Goal: Task Accomplishment & Management: Use online tool/utility

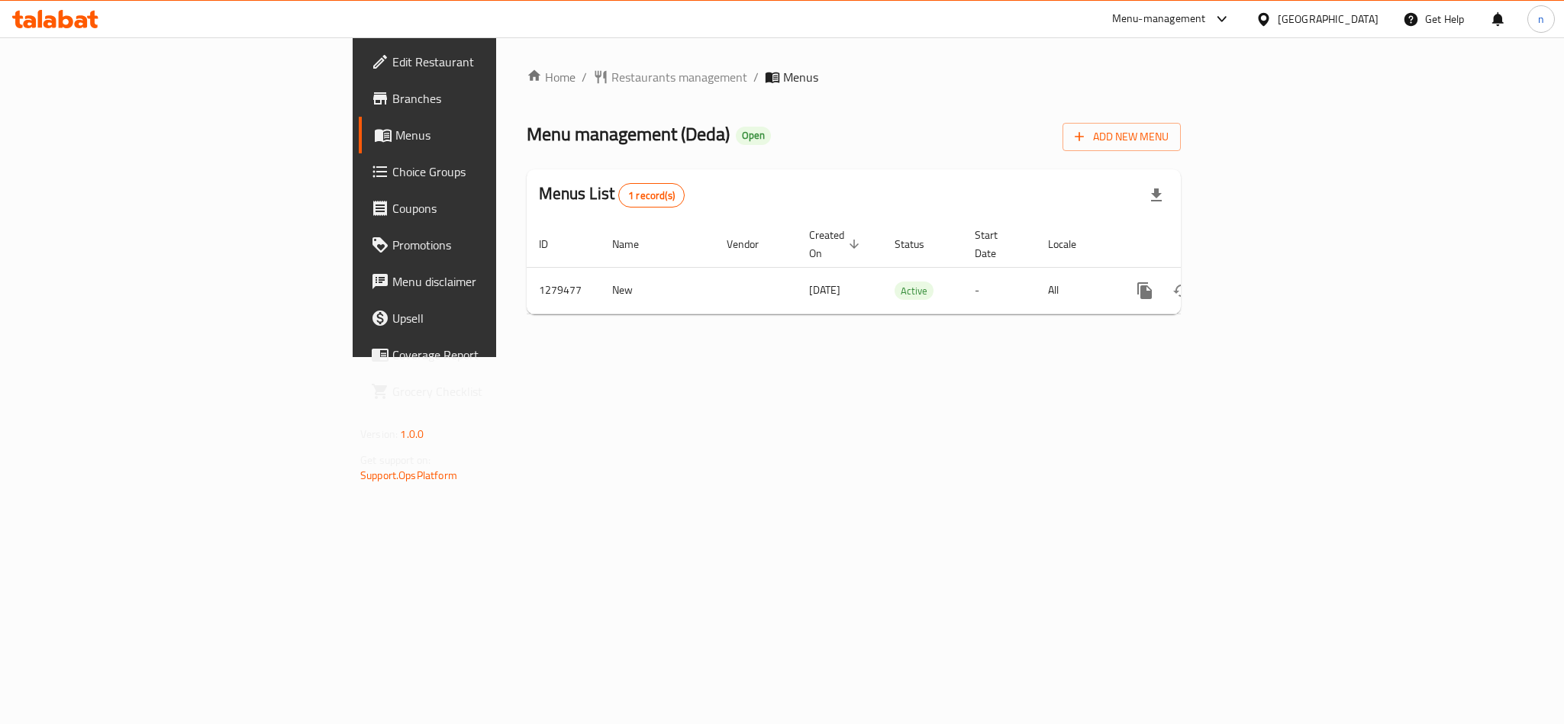
click at [392, 167] on span "Choice Groups" at bounding box center [496, 172] width 209 height 18
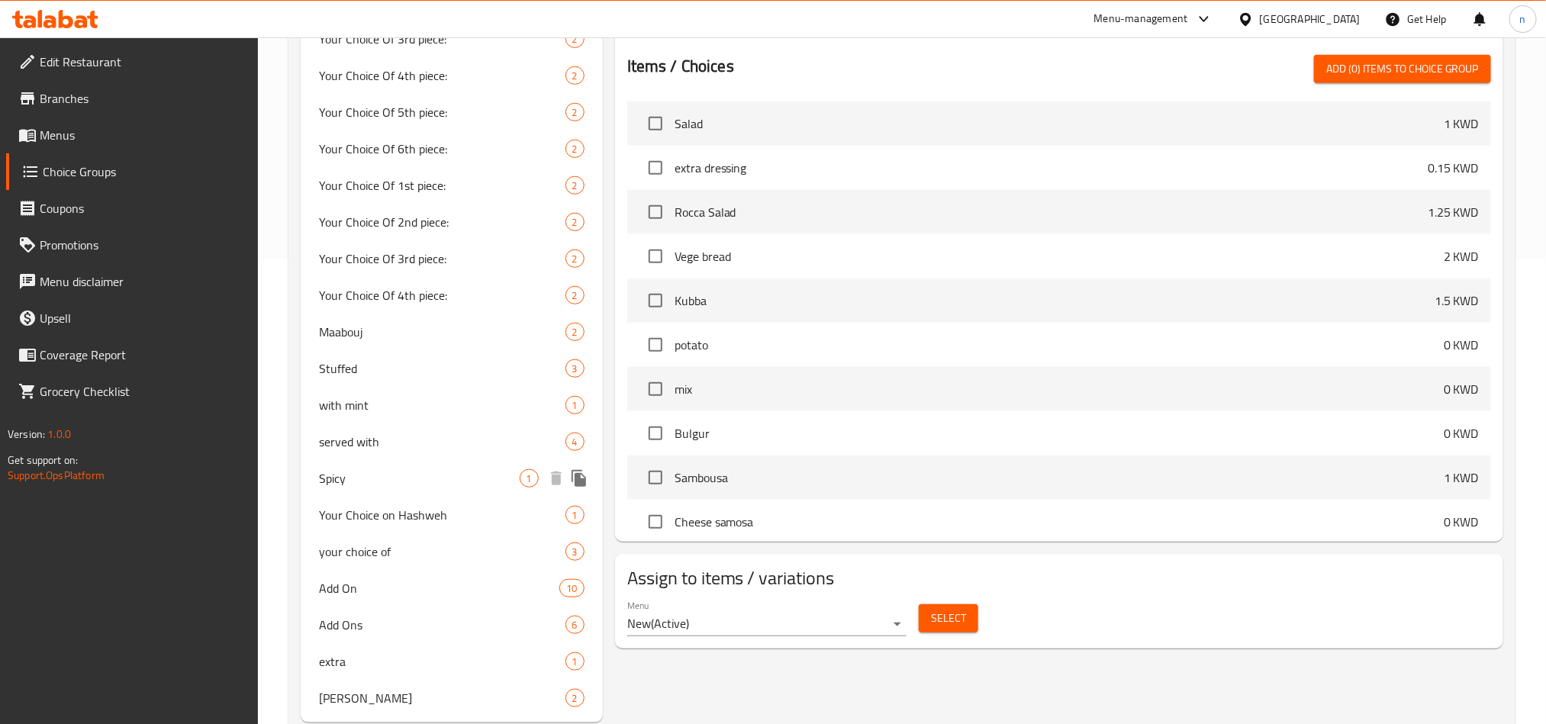
scroll to position [504, 0]
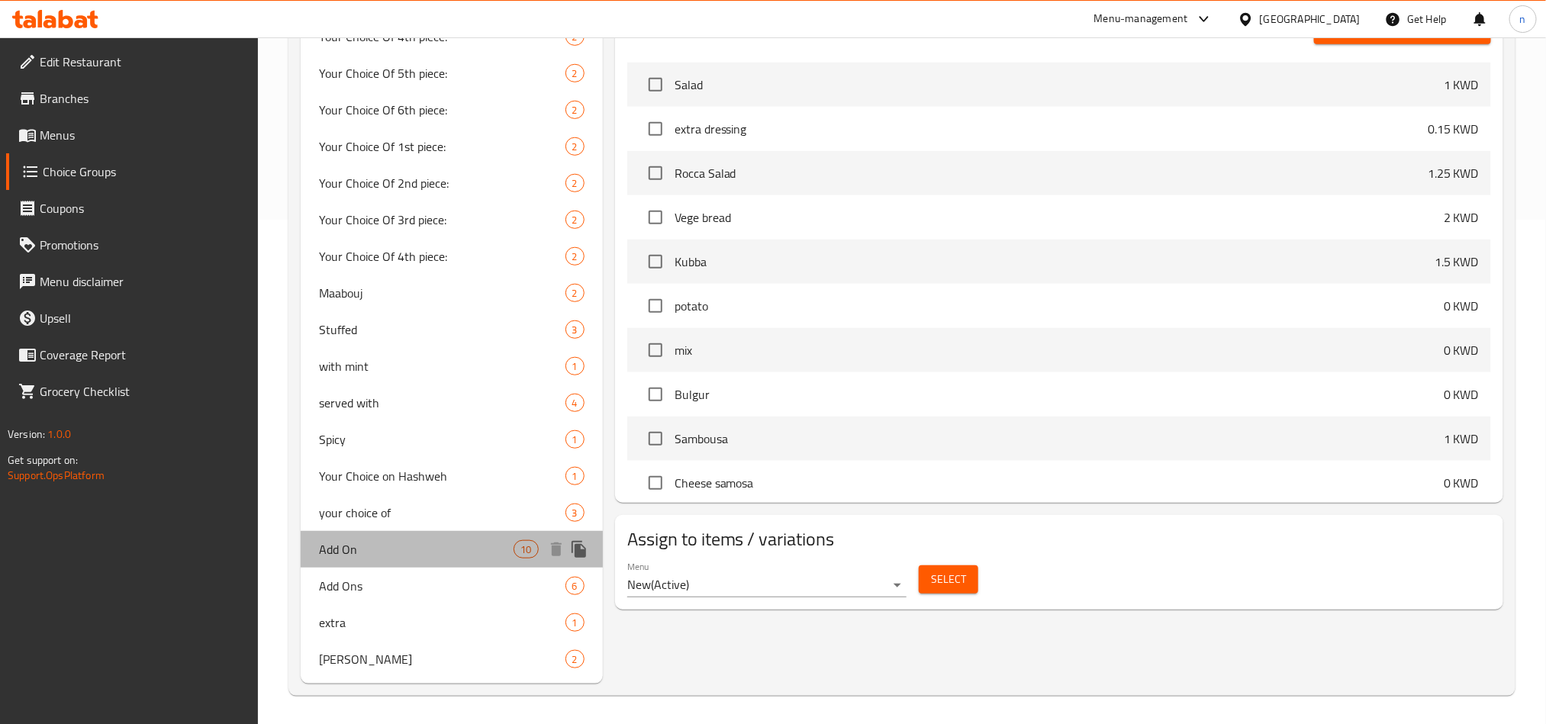
click at [378, 547] on span "Add On" at bounding box center [416, 549] width 195 height 18
type input "Add On"
type input "إضافة"
type input "0"
type input "9"
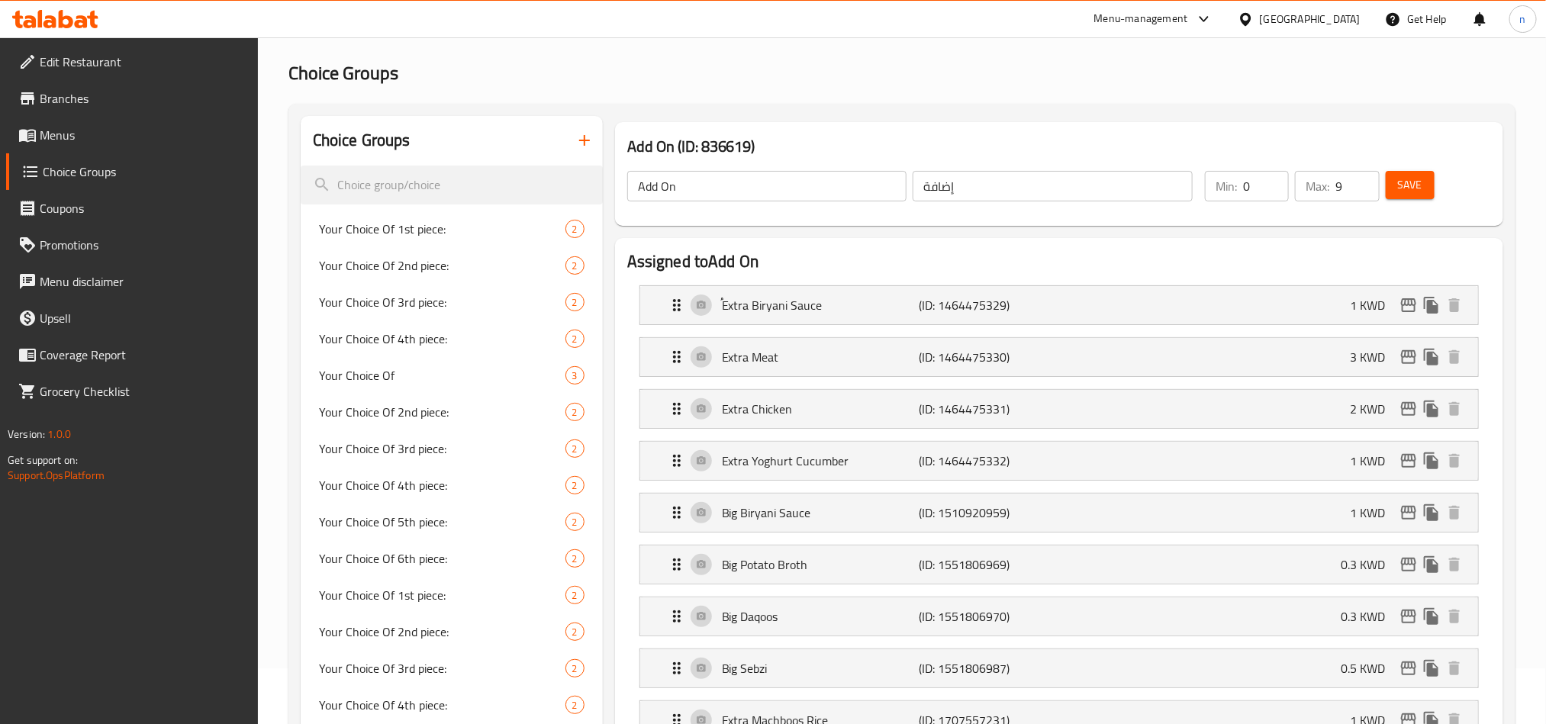
scroll to position [0, 0]
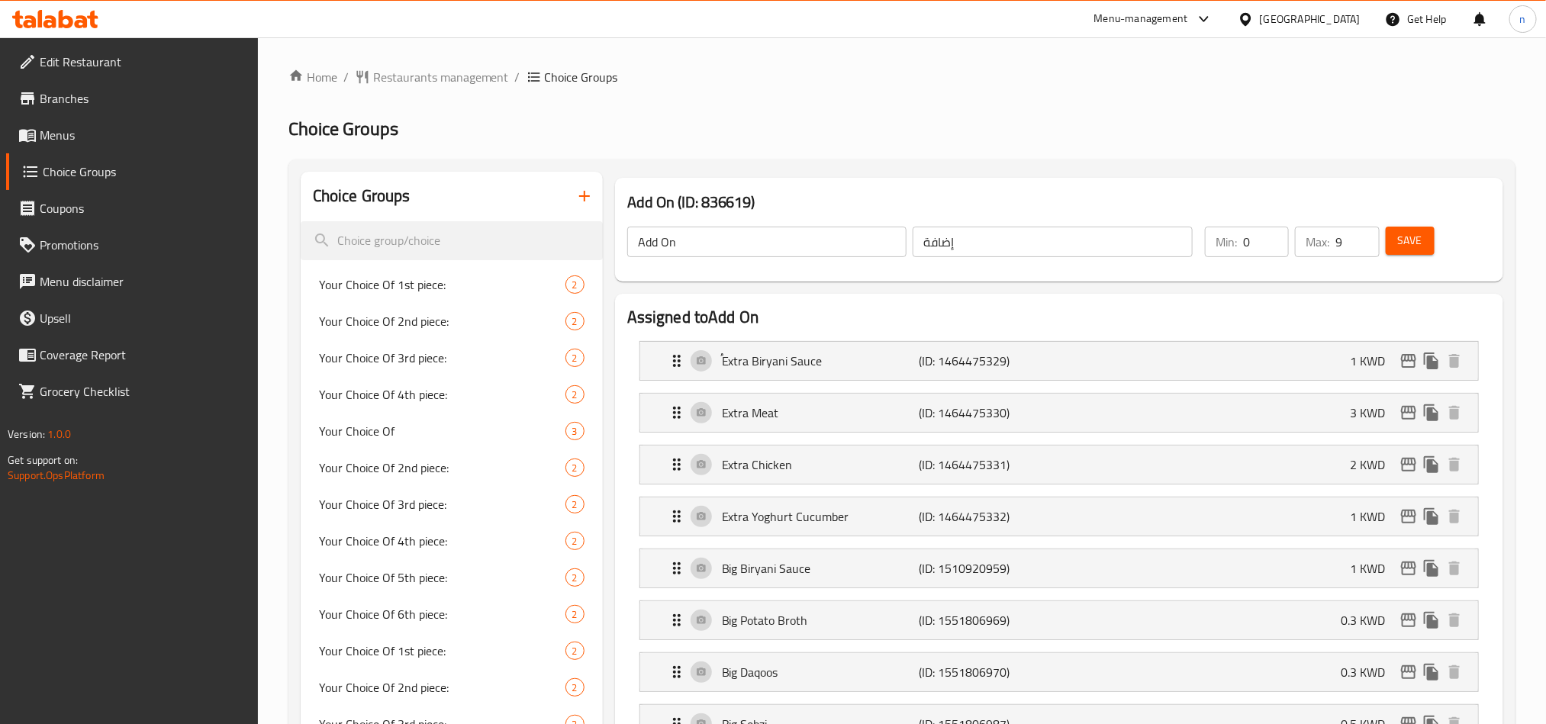
click at [877, 393] on div "Extra Meat (ID: 1464475330) 3 KWD Name (En) Extra Meat Name (En) Name (Ar) اضاف…" at bounding box center [1058, 413] width 839 height 40
click at [884, 367] on p "ُExtra Biryani Sauce" at bounding box center [820, 361] width 197 height 18
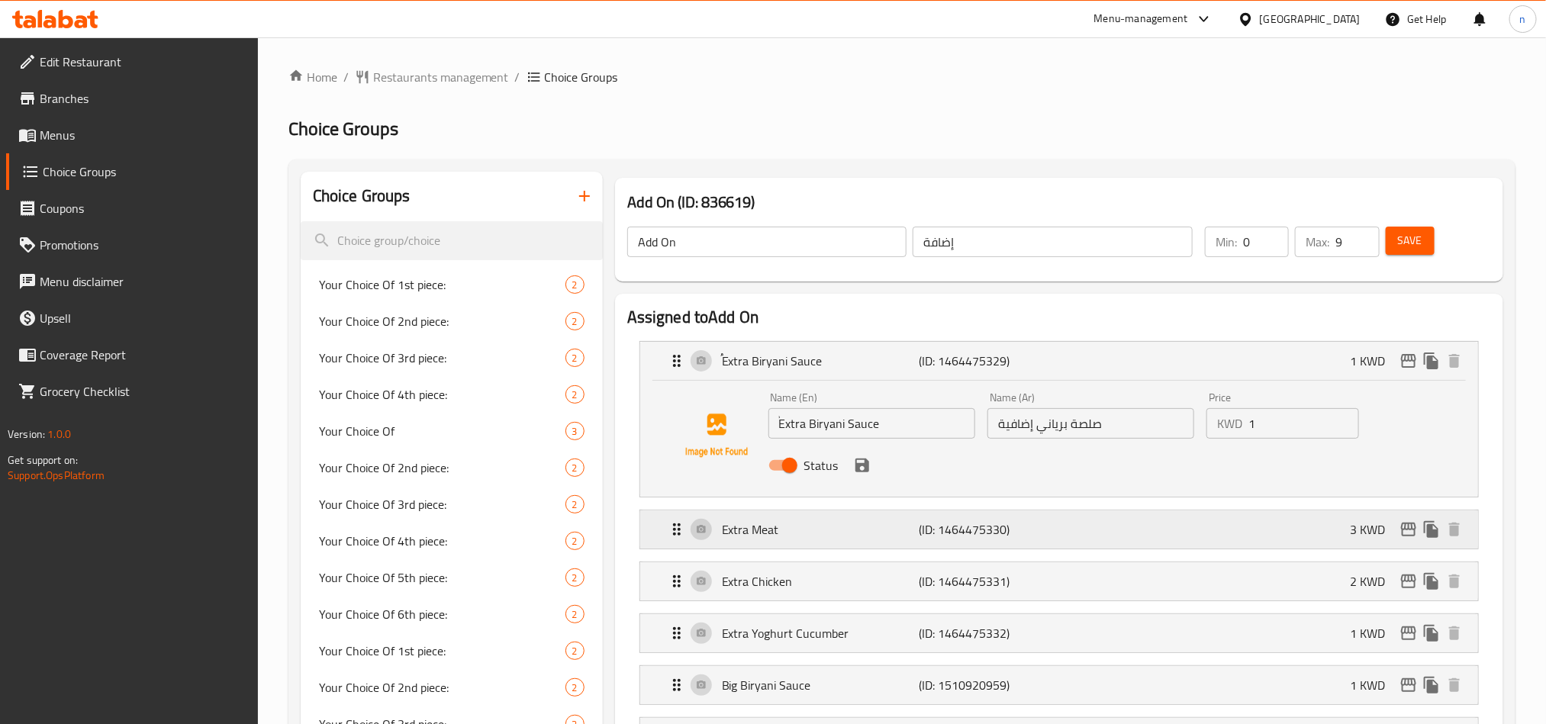
click at [831, 538] on p "Extra Meat" at bounding box center [820, 529] width 197 height 18
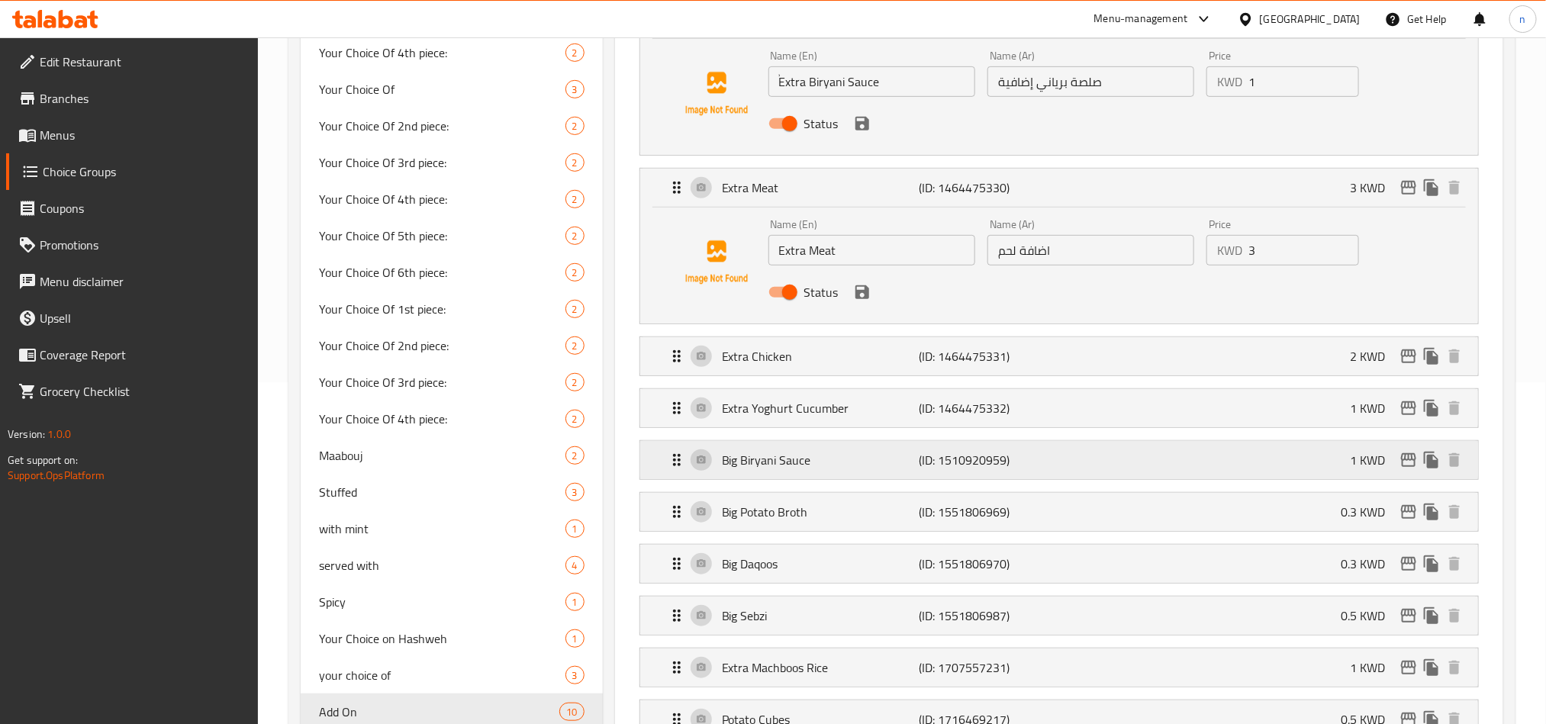
scroll to position [343, 0]
click at [797, 357] on p "Extra Chicken" at bounding box center [820, 355] width 197 height 18
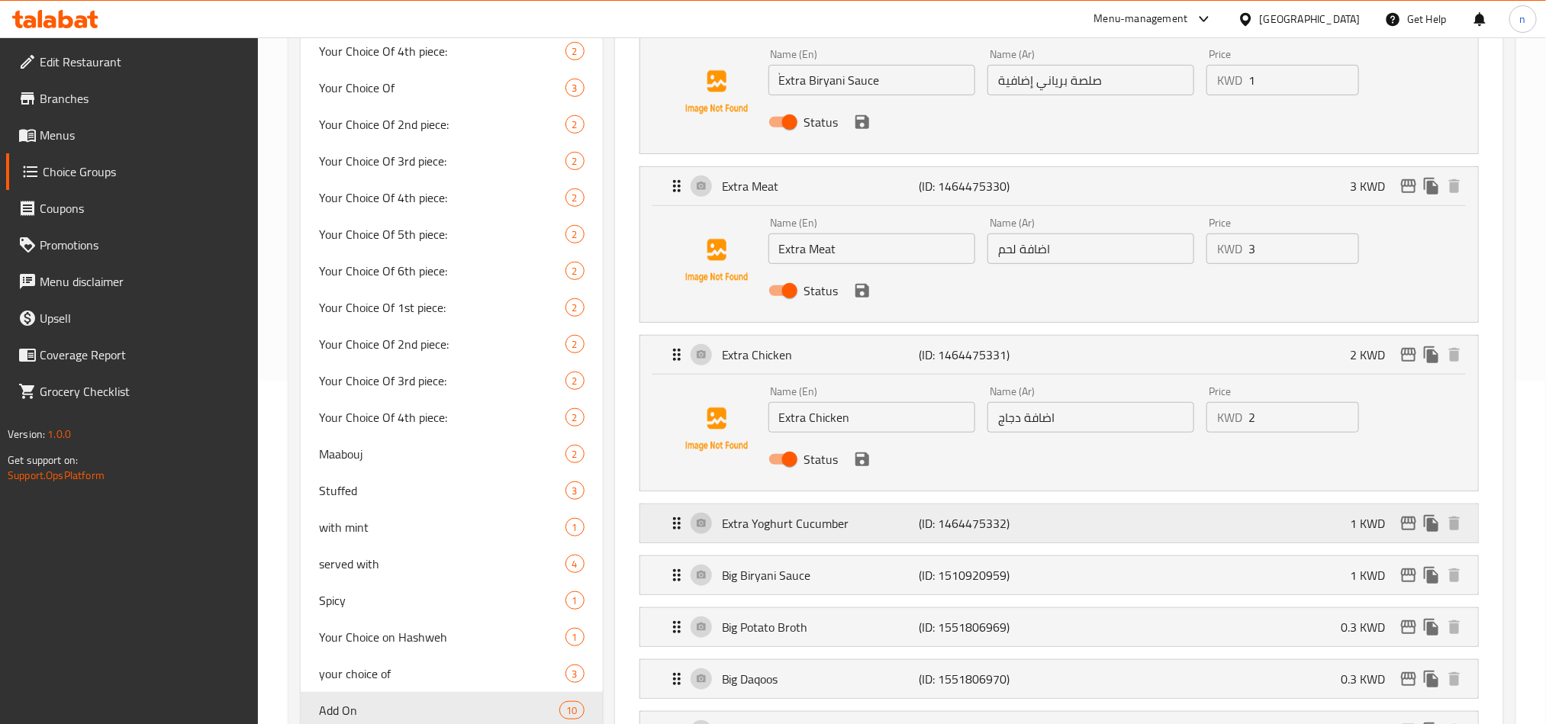
click at [790, 523] on p "Extra Yoghurt Cucumber" at bounding box center [820, 523] width 197 height 18
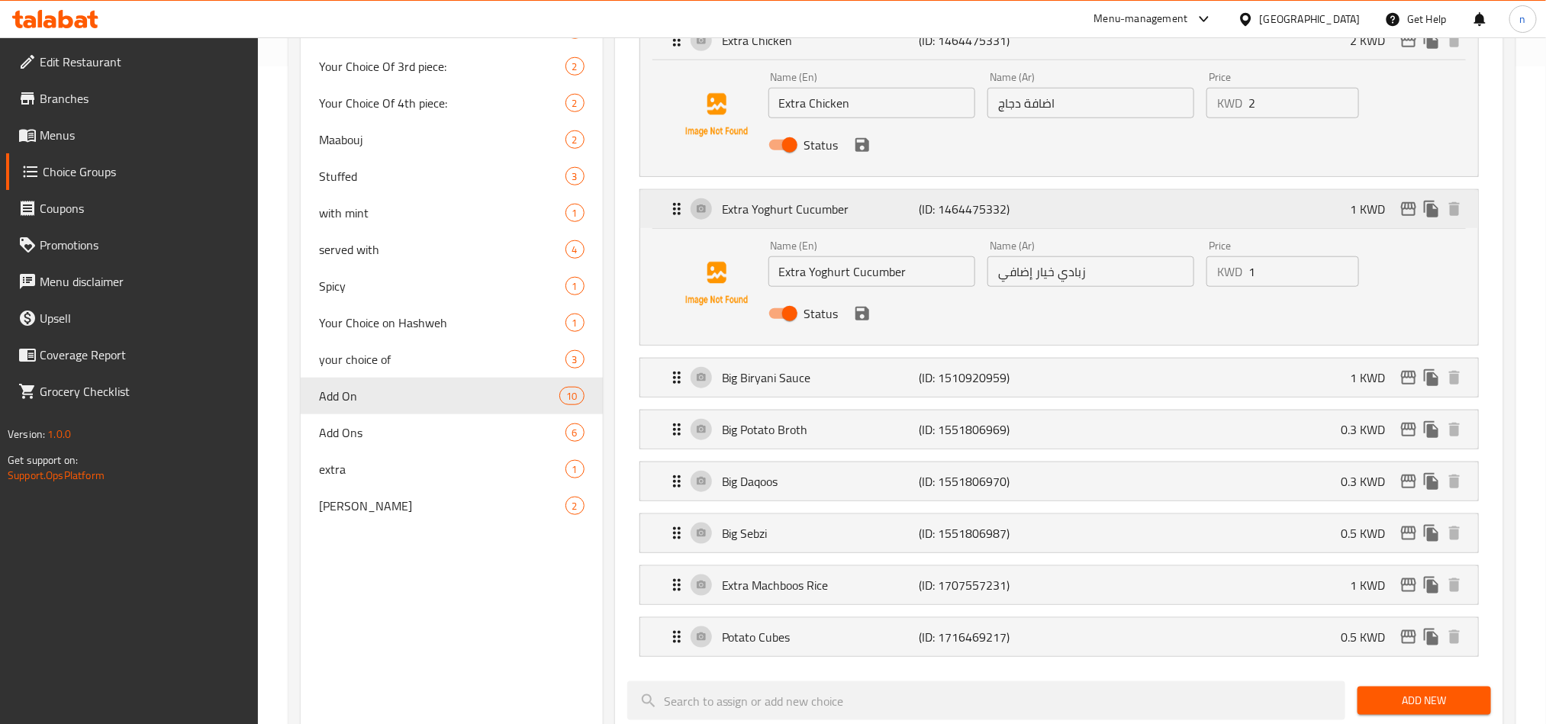
scroll to position [687, 0]
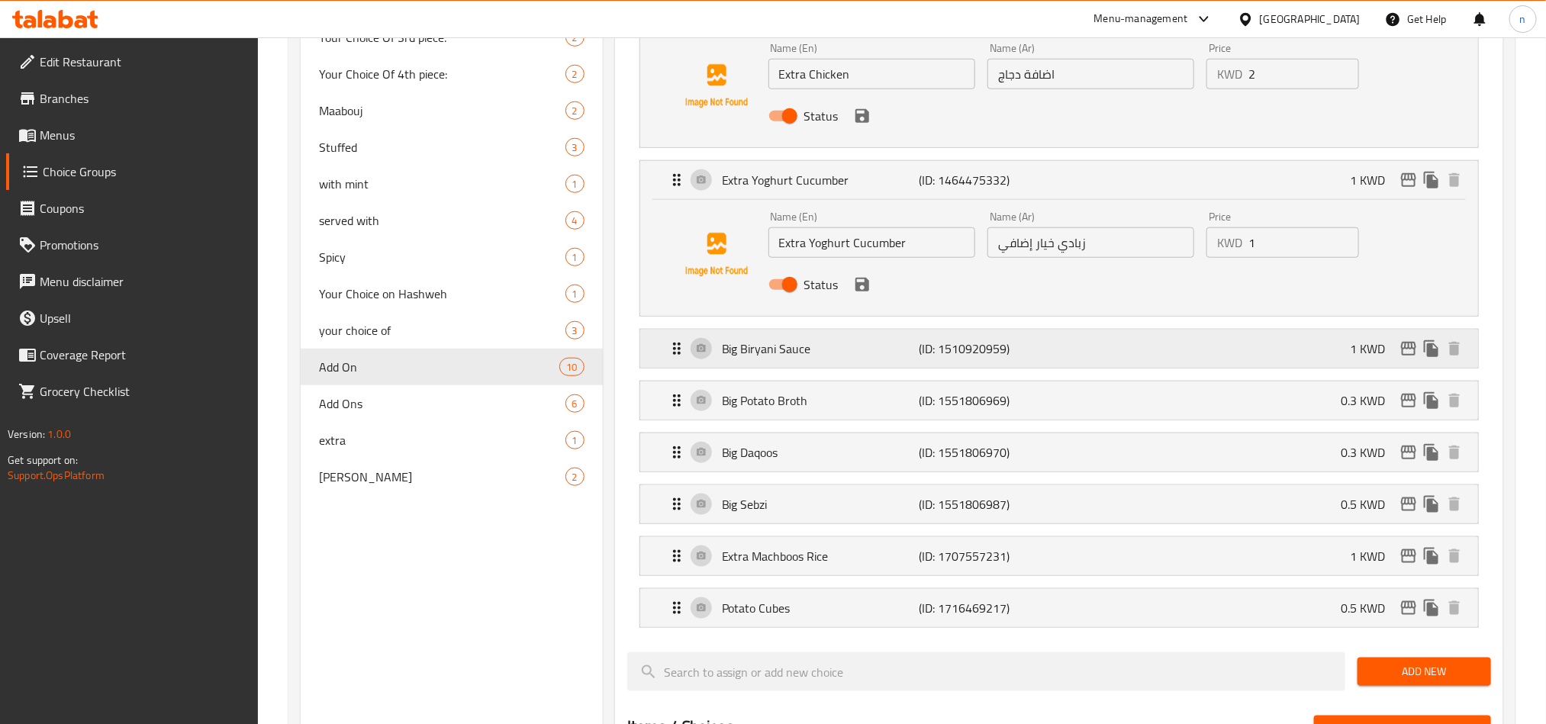
click at [831, 365] on div "Big Biryani Sauce (ID: 1510920959) 1 KWD" at bounding box center [1064, 349] width 792 height 38
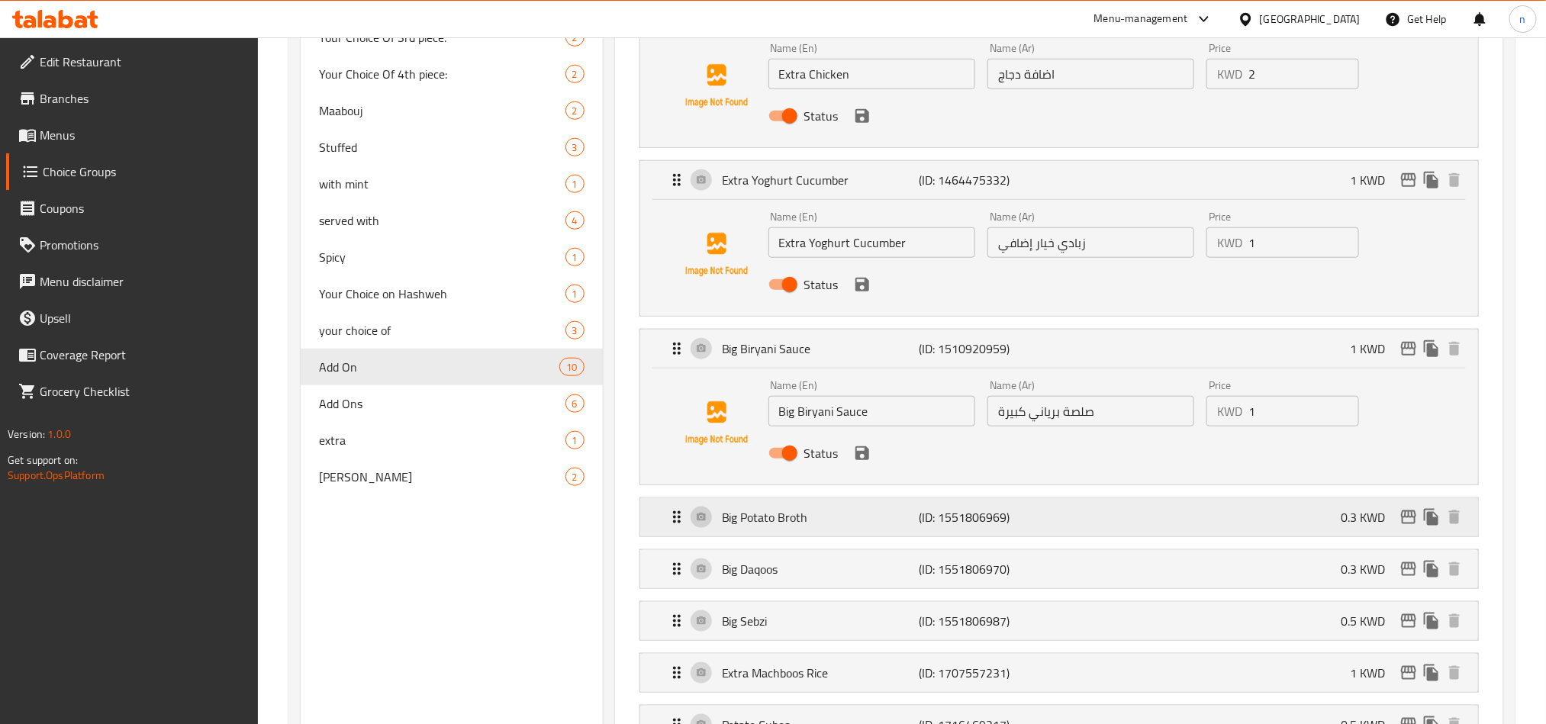
click at [820, 536] on div "Big Potato Broth (ID: 1551806969) 0.3 KWD" at bounding box center [1064, 517] width 792 height 38
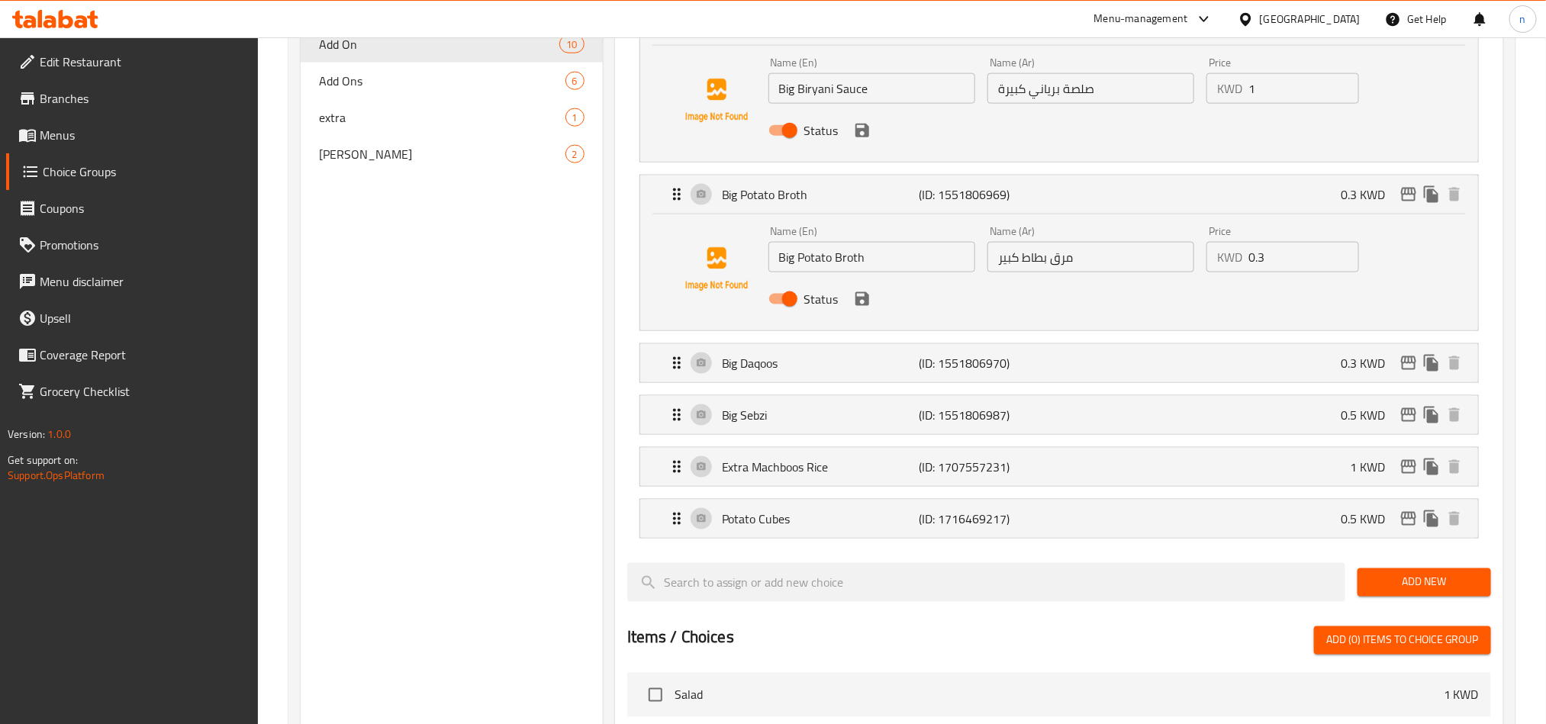
scroll to position [1030, 0]
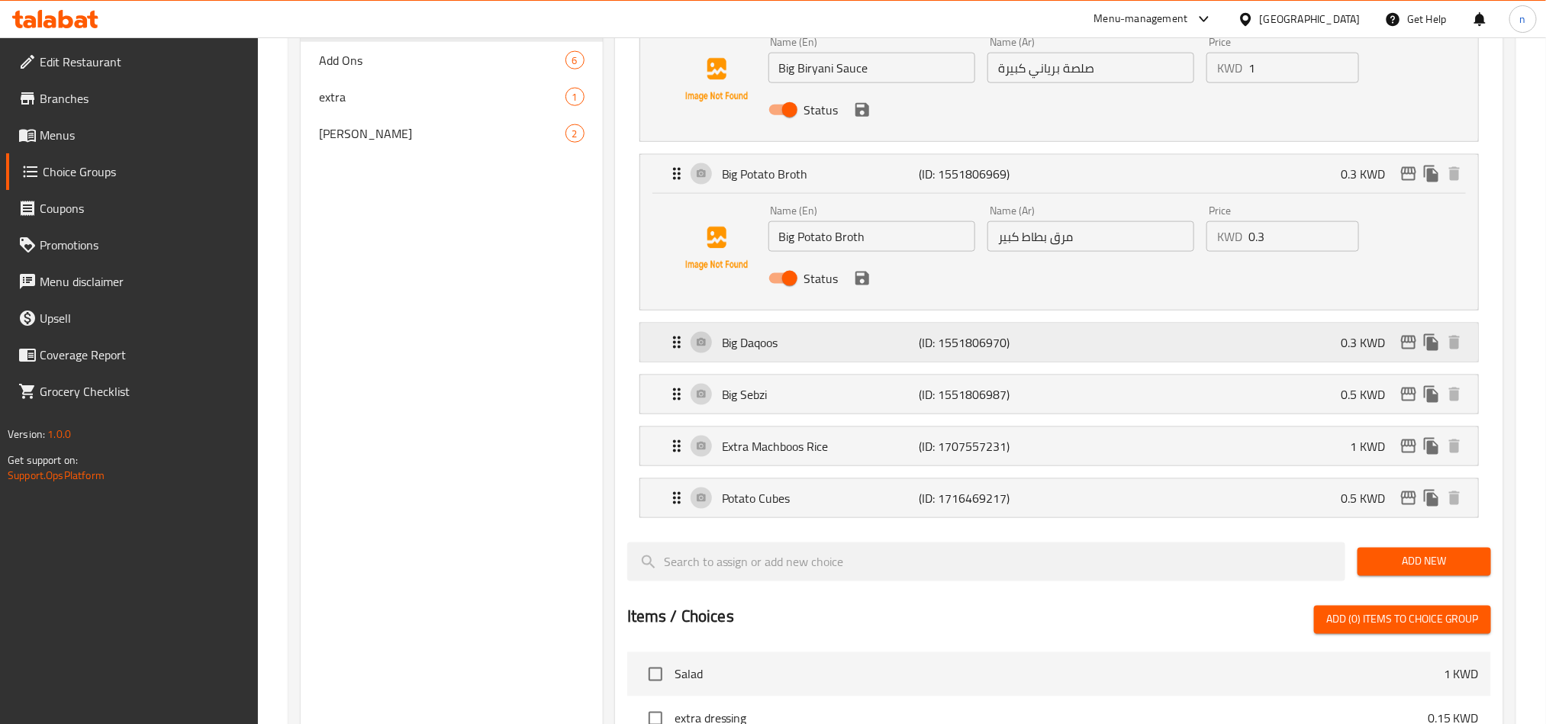
click at [810, 359] on div "Big Daqoos (ID: 1551806970) 0.3 KWD" at bounding box center [1064, 343] width 792 height 38
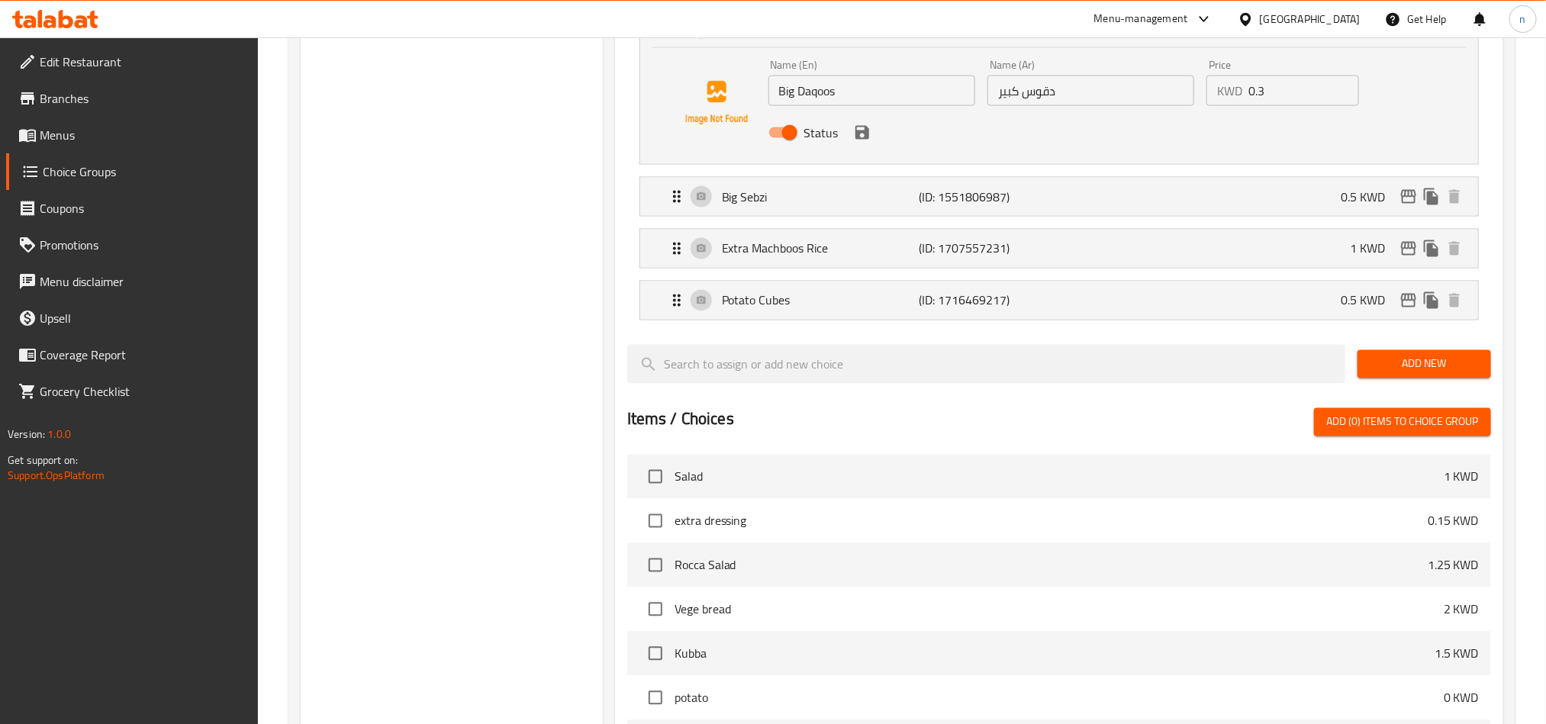
scroll to position [1374, 0]
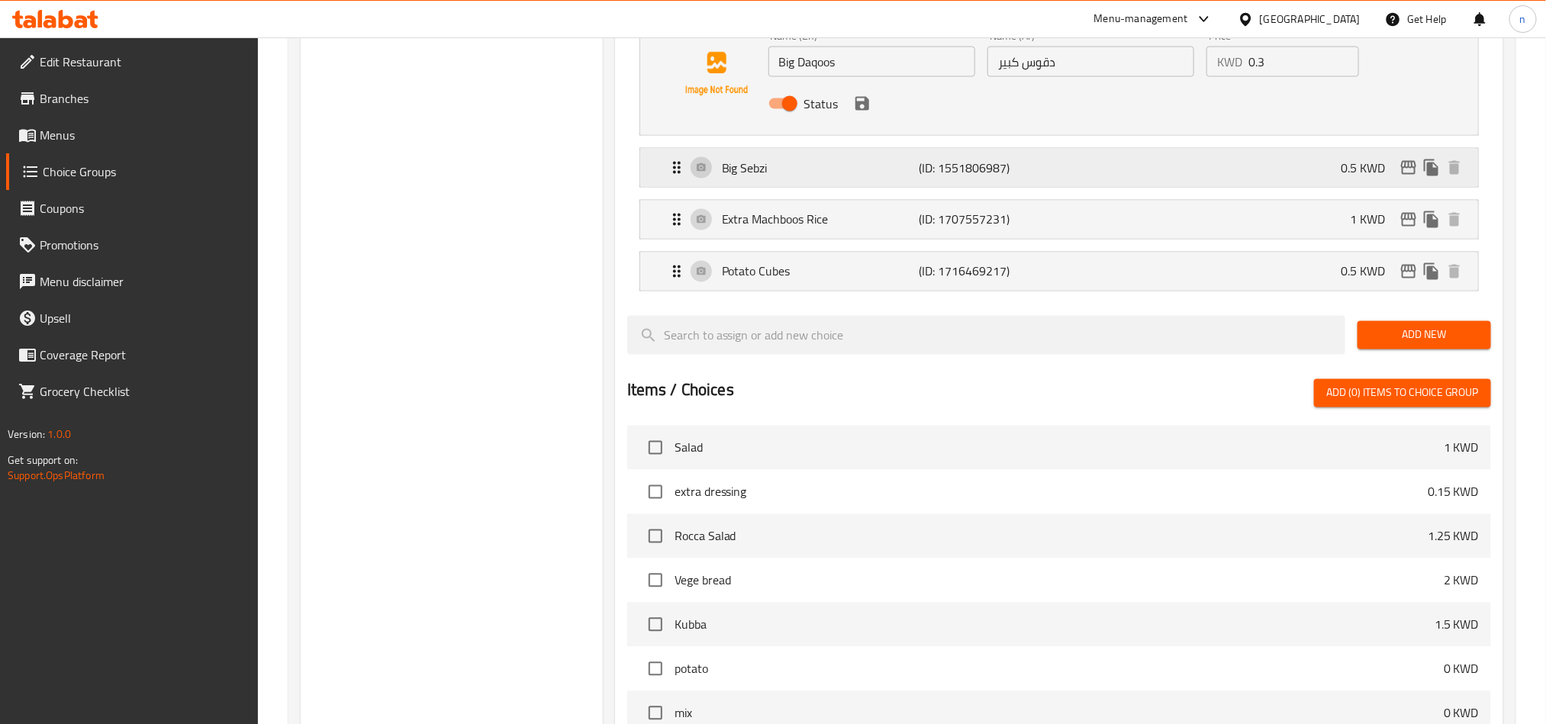
click at [791, 174] on p "Big Sebzi" at bounding box center [820, 168] width 197 height 18
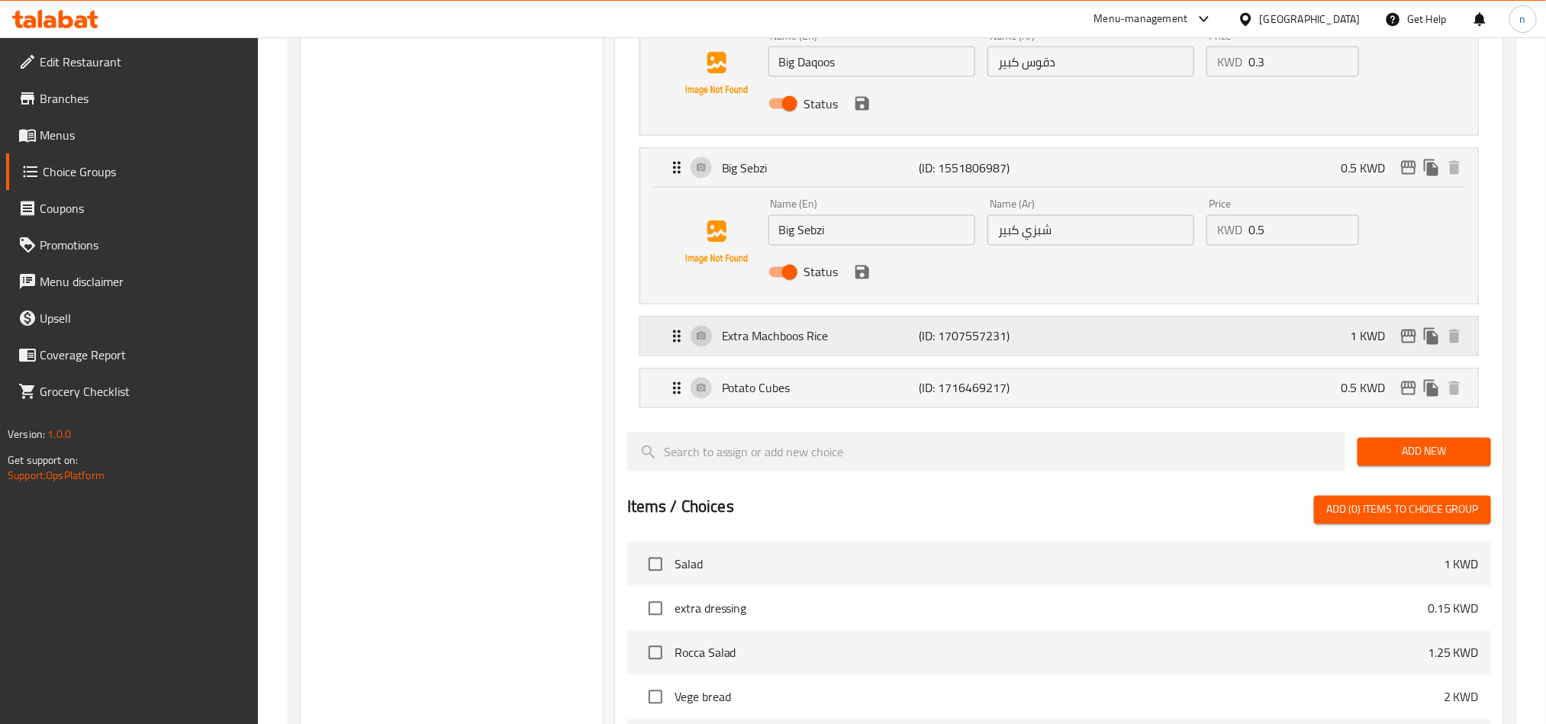
click at [797, 346] on p "Extra Machboos Rice" at bounding box center [820, 336] width 197 height 18
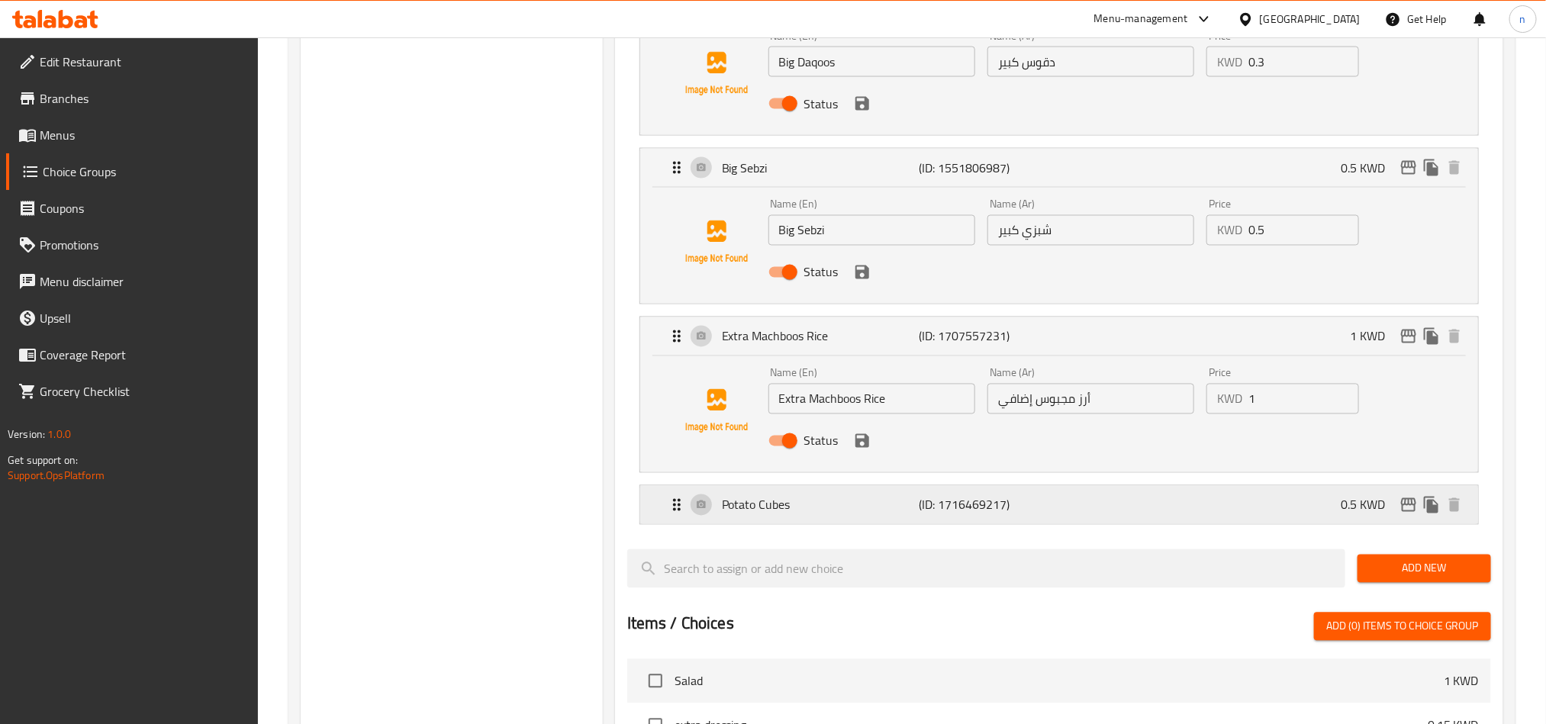
click at [794, 514] on p "Potato Cubes" at bounding box center [820, 505] width 197 height 18
